Goal: Use online tool/utility: Utilize a website feature to perform a specific function

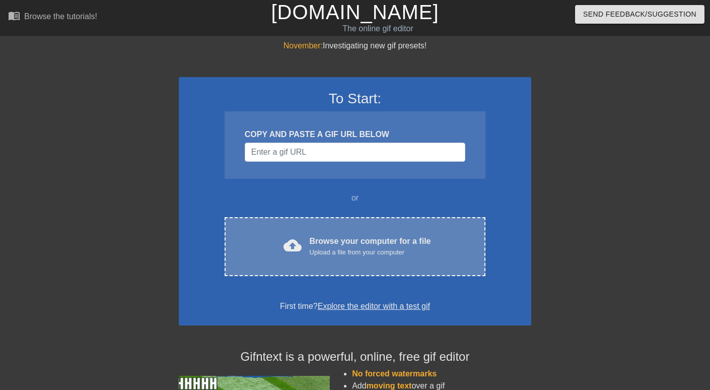
click at [399, 232] on div "cloud_upload Browse your computer for a file Upload a file from your computer C…" at bounding box center [355, 246] width 261 height 59
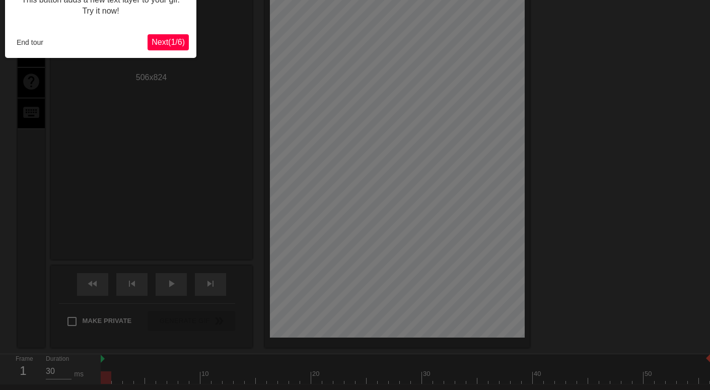
scroll to position [25, 0]
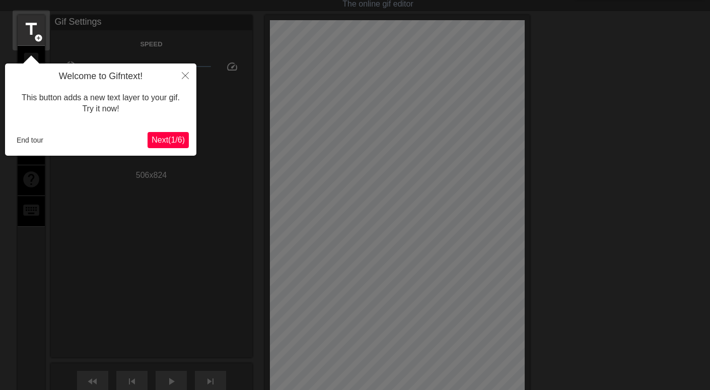
click at [177, 140] on span "Next ( 1 / 6 )" at bounding box center [168, 139] width 33 height 9
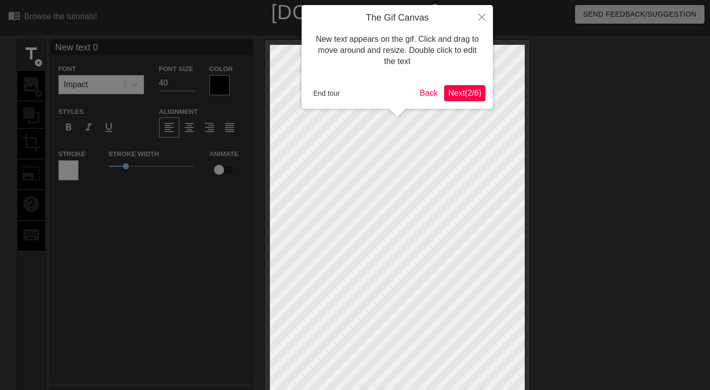
click at [454, 94] on span "Next ( 2 / 6 )" at bounding box center [464, 93] width 33 height 9
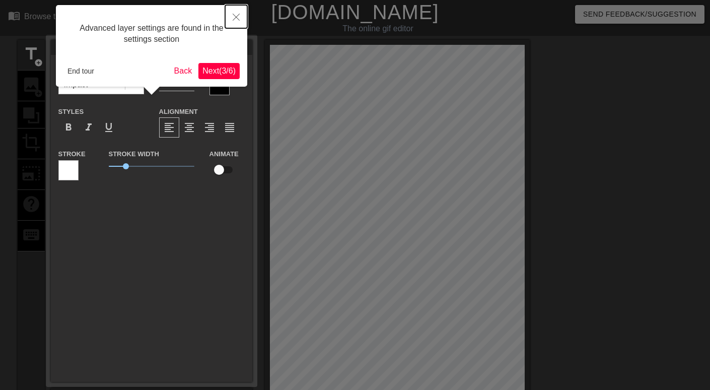
click at [233, 17] on button "Close" at bounding box center [236, 16] width 22 height 23
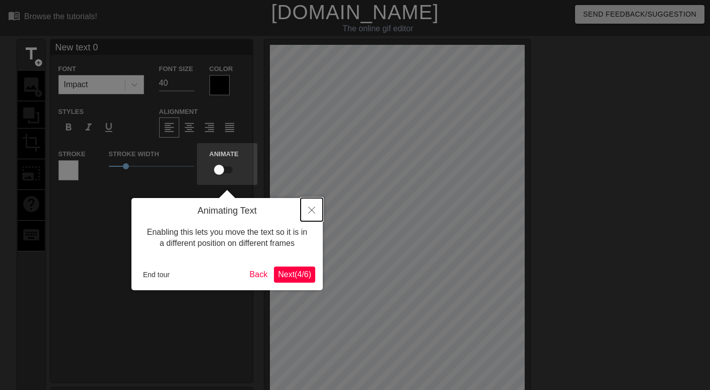
click at [311, 207] on icon "Close" at bounding box center [311, 209] width 7 height 7
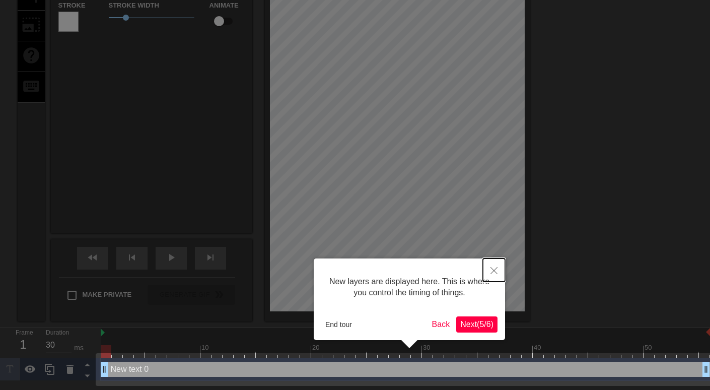
click at [496, 268] on icon "Close" at bounding box center [493, 270] width 7 height 7
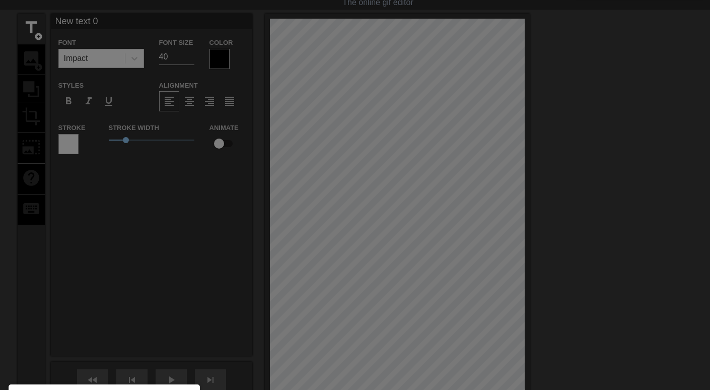
scroll to position [0, 0]
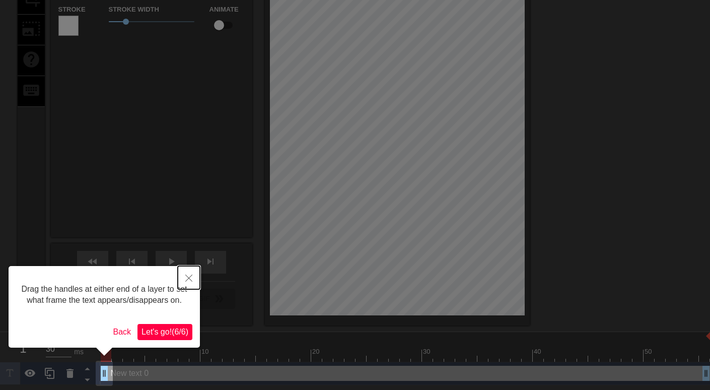
click at [193, 280] on button "Close" at bounding box center [189, 277] width 22 height 23
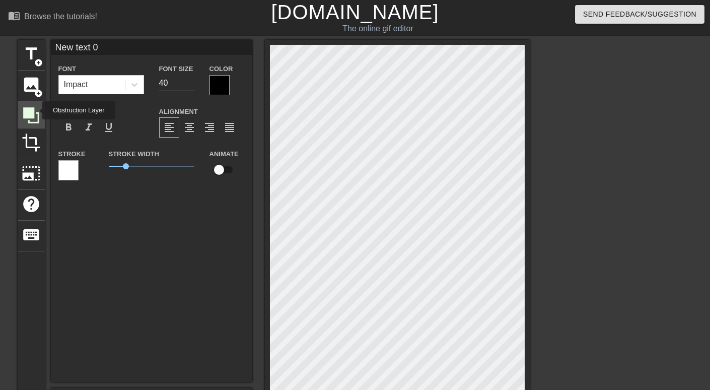
click at [36, 110] on icon at bounding box center [31, 115] width 19 height 19
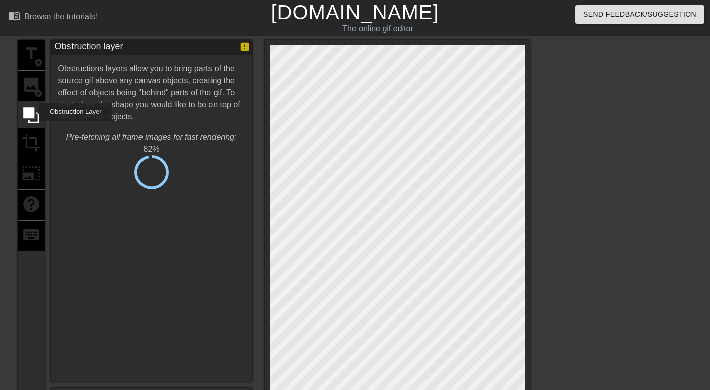
click at [32, 95] on div "title add_circle image add_circle crop photo_size_select_large help keyboard" at bounding box center [31, 255] width 27 height 430
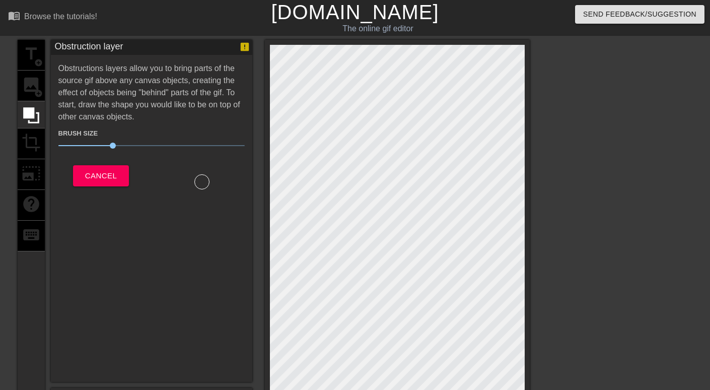
click at [32, 95] on div "title add_circle image add_circle crop photo_size_select_large help keyboard" at bounding box center [31, 255] width 27 height 430
click at [32, 90] on div "title add_circle image add_circle crop photo_size_select_large help keyboard" at bounding box center [31, 255] width 27 height 430
click at [31, 87] on div "title add_circle image add_circle crop photo_size_select_large help keyboard" at bounding box center [31, 255] width 27 height 430
click at [28, 87] on div "title add_circle image add_circle crop photo_size_select_large help keyboard" at bounding box center [31, 255] width 27 height 430
click at [100, 176] on span "Cancel" at bounding box center [101, 175] width 32 height 13
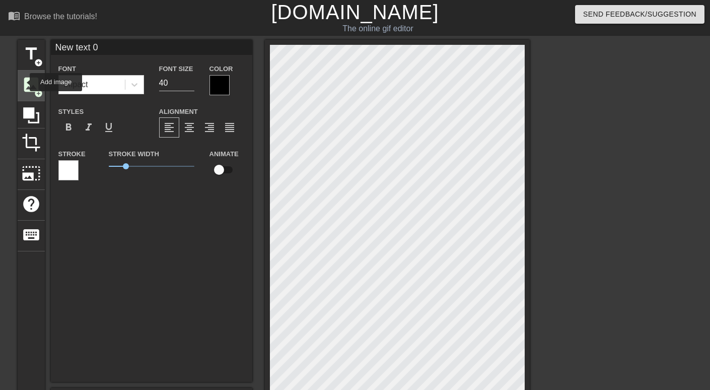
click at [23, 82] on span "image" at bounding box center [31, 84] width 19 height 19
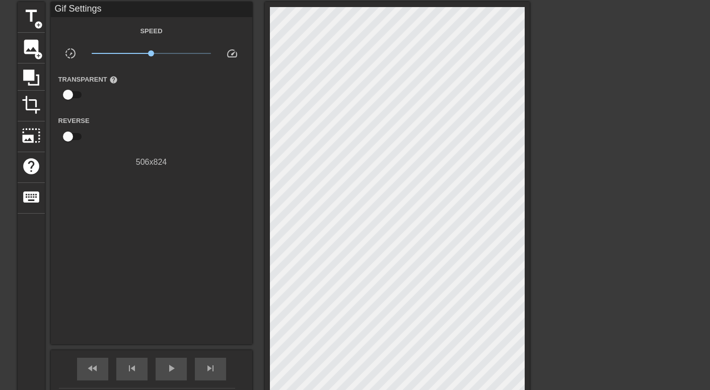
scroll to position [50, 0]
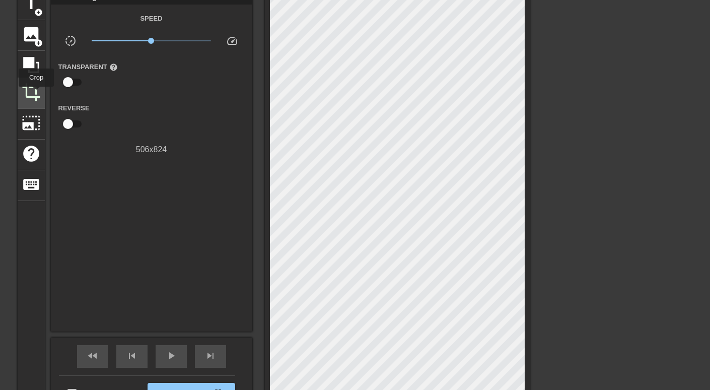
click at [36, 94] on span "crop" at bounding box center [31, 92] width 19 height 19
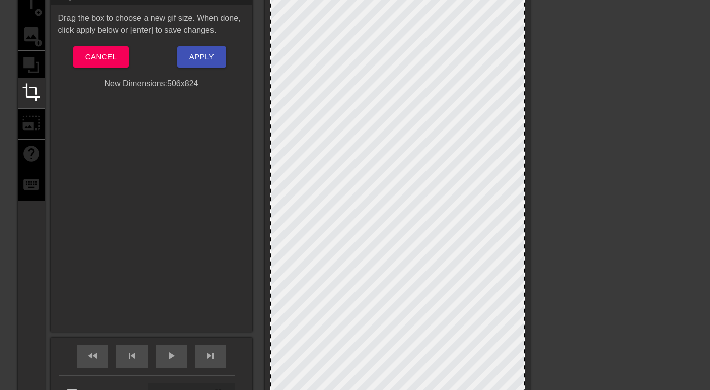
drag, startPoint x: 524, startPoint y: 160, endPoint x: 580, endPoint y: 165, distance: 56.6
click at [580, 165] on div "title add_circle image add_circle crop photo_size_select_large help keyboard Cr…" at bounding box center [355, 204] width 710 height 430
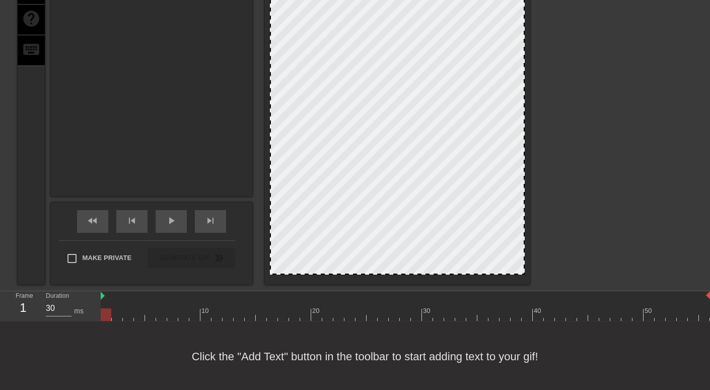
scroll to position [187, 0]
drag, startPoint x: 522, startPoint y: 272, endPoint x: 580, endPoint y: 272, distance: 57.9
click at [580, 272] on div "title add_circle image add_circle crop photo_size_select_large help keyboard Cr…" at bounding box center [355, 68] width 710 height 430
drag, startPoint x: 275, startPoint y: 272, endPoint x: 199, endPoint y: 306, distance: 83.0
click at [199, 306] on div "menu_book Browse the tutorials! [DOMAIN_NAME] The online gif editor Send Feedba…" at bounding box center [355, 101] width 710 height 576
